Goal: Information Seeking & Learning: Check status

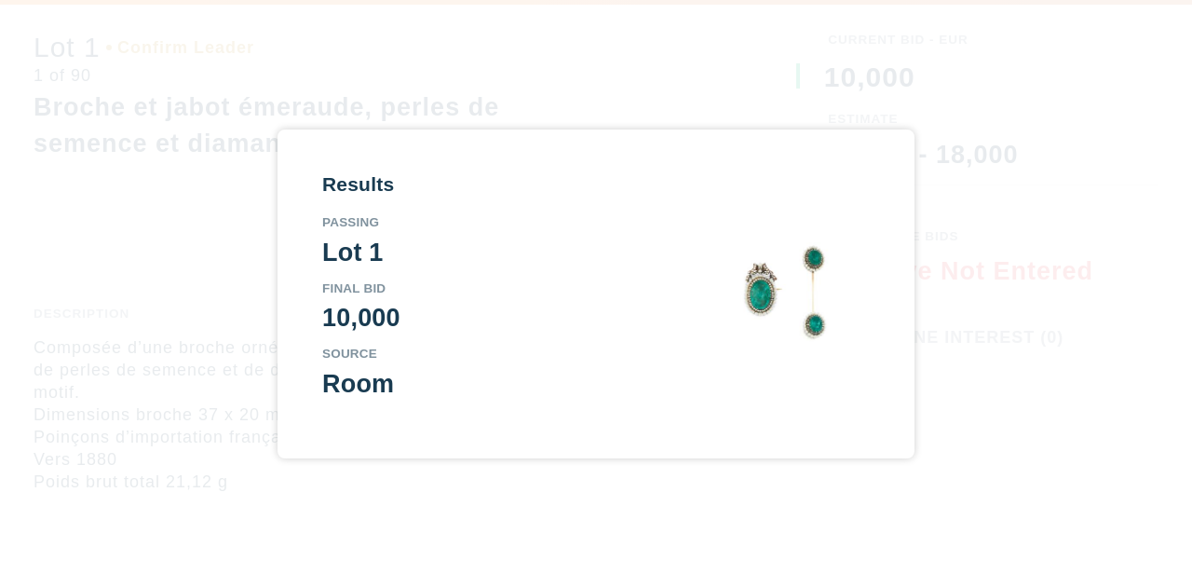
click at [861, 386] on div "Results Passing Lot 1 Final Bid 10,000 Source Room" at bounding box center [596, 293] width 548 height 238
drag, startPoint x: 870, startPoint y: 319, endPoint x: 855, endPoint y: 316, distance: 15.2
click at [855, 316] on div "Results Passing Lot 1 Final Bid 10,000 Source Room" at bounding box center [596, 293] width 637 height 328
click at [768, 262] on img at bounding box center [786, 292] width 168 height 168
click at [681, 217] on div "Results Passing Lot 1 Final Bid 10,000 Source Room" at bounding box center [596, 293] width 548 height 238
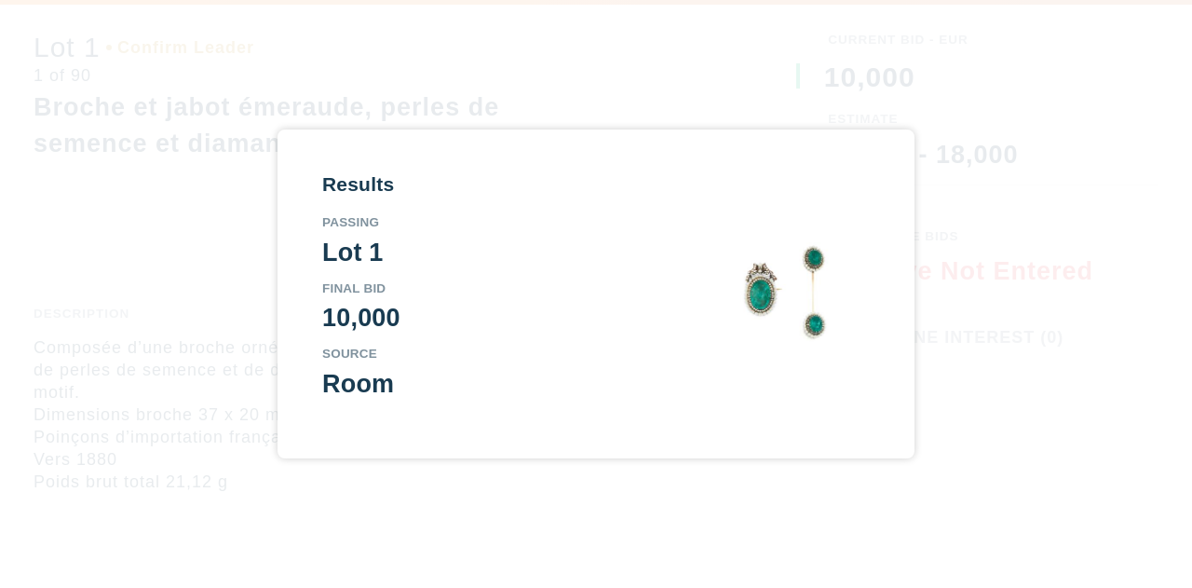
click at [838, 255] on img at bounding box center [786, 292] width 168 height 168
click at [514, 55] on div "Results Passing Lot 1 Final Bid 10,000 Source Room" at bounding box center [596, 294] width 1192 height 588
click at [604, 260] on div "Lot 1" at bounding box center [489, 252] width 335 height 25
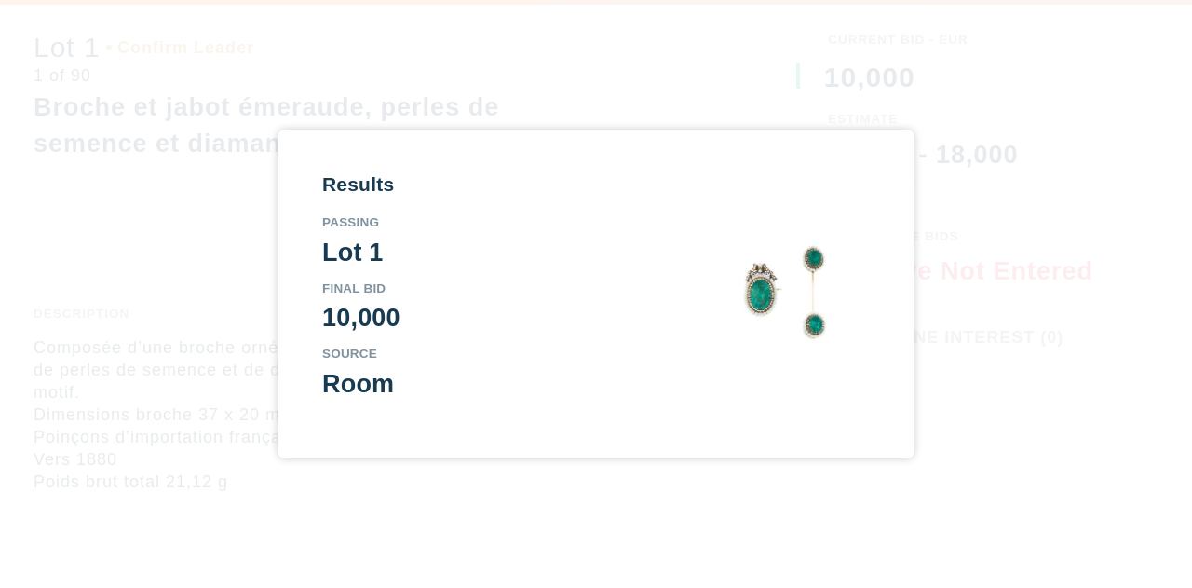
click at [399, 405] on div "Results Passing Lot 1 Final Bid 10,000 Source Room" at bounding box center [489, 293] width 335 height 238
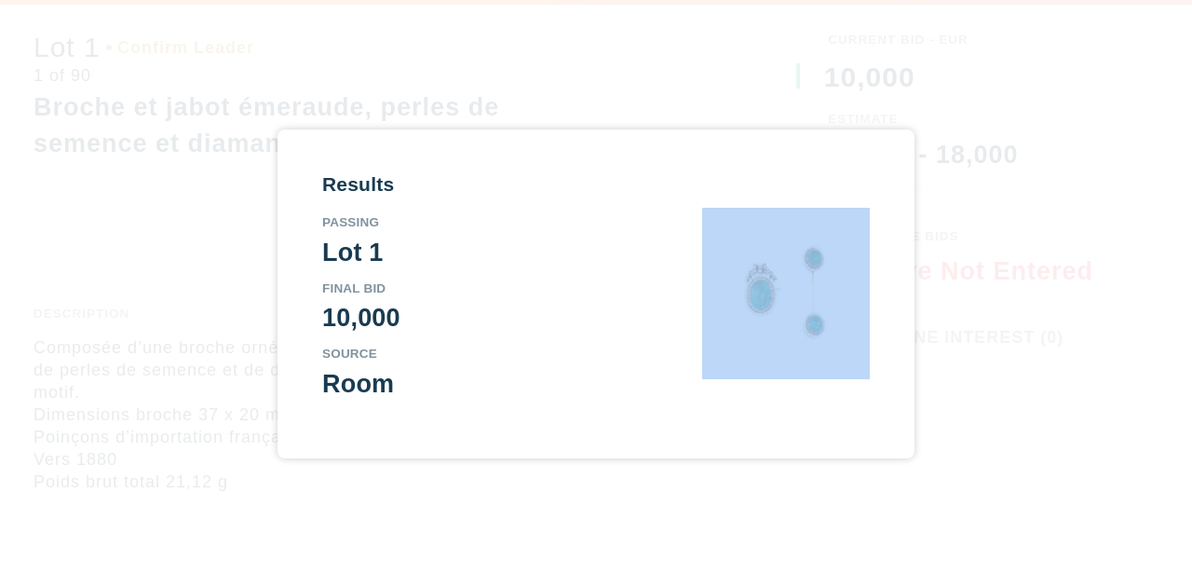
click at [399, 405] on div "Results Passing Lot 1 Final Bid 10,000 Source Room" at bounding box center [489, 293] width 335 height 238
